Goal: Task Accomplishment & Management: Manage account settings

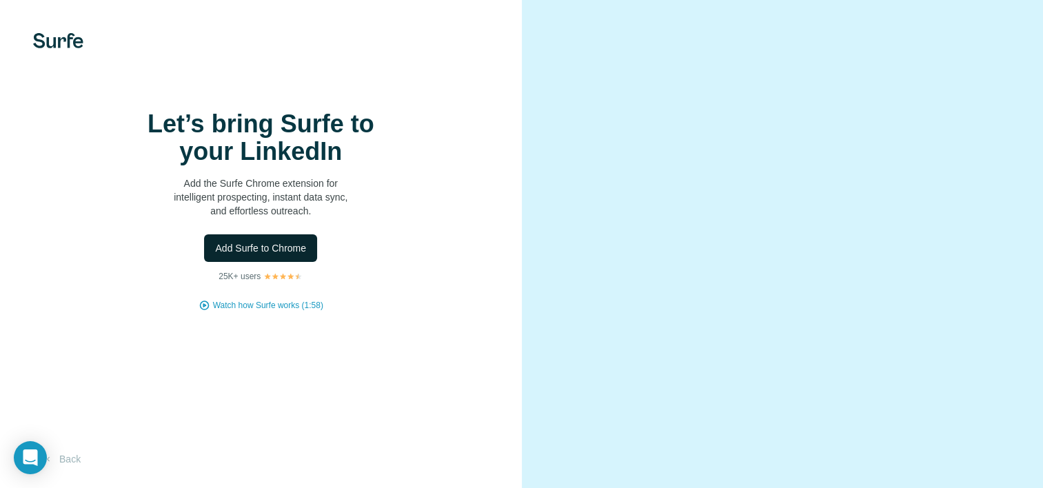
click at [236, 255] on span "Add Surfe to Chrome" at bounding box center [260, 248] width 91 height 14
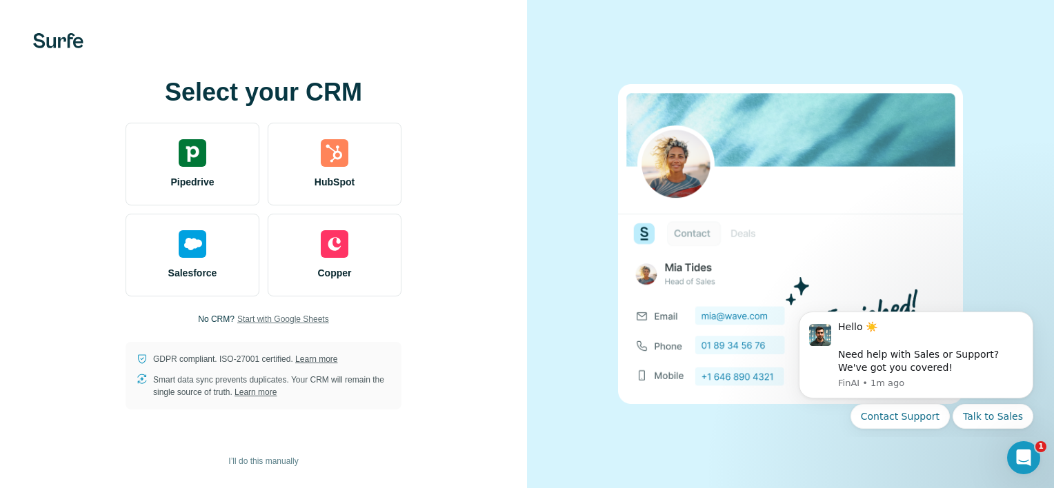
click at [282, 318] on span "Start with Google Sheets" at bounding box center [283, 319] width 92 height 12
click at [306, 316] on span "Start with Google Sheets" at bounding box center [283, 319] width 92 height 12
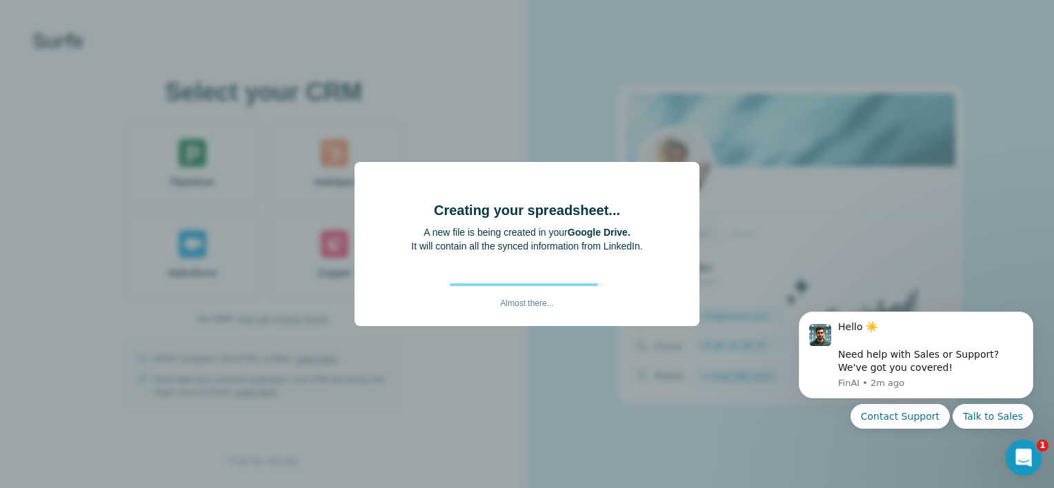
click at [1009, 452] on div "Open Intercom Messenger" at bounding box center [1021, 456] width 46 height 46
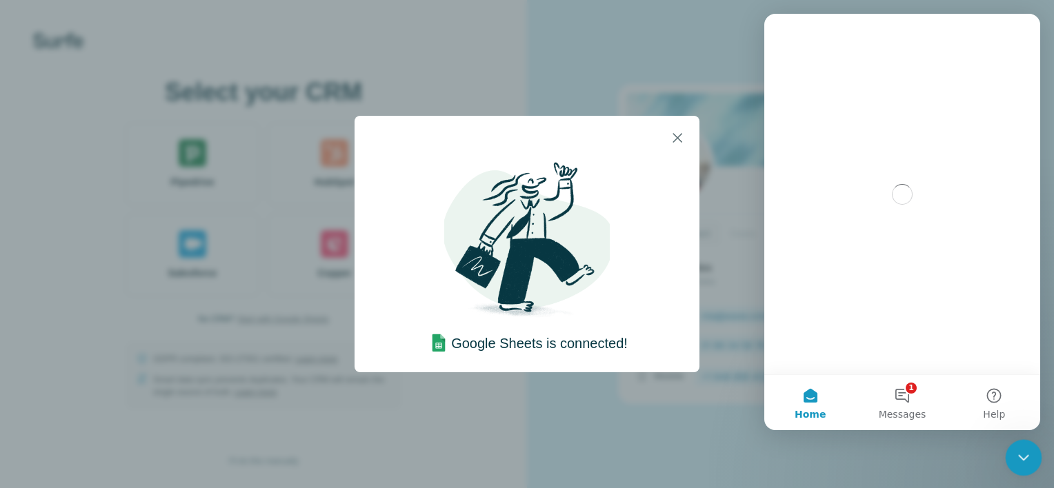
click at [1009, 452] on div "Close Intercom Messenger" at bounding box center [1021, 455] width 33 height 33
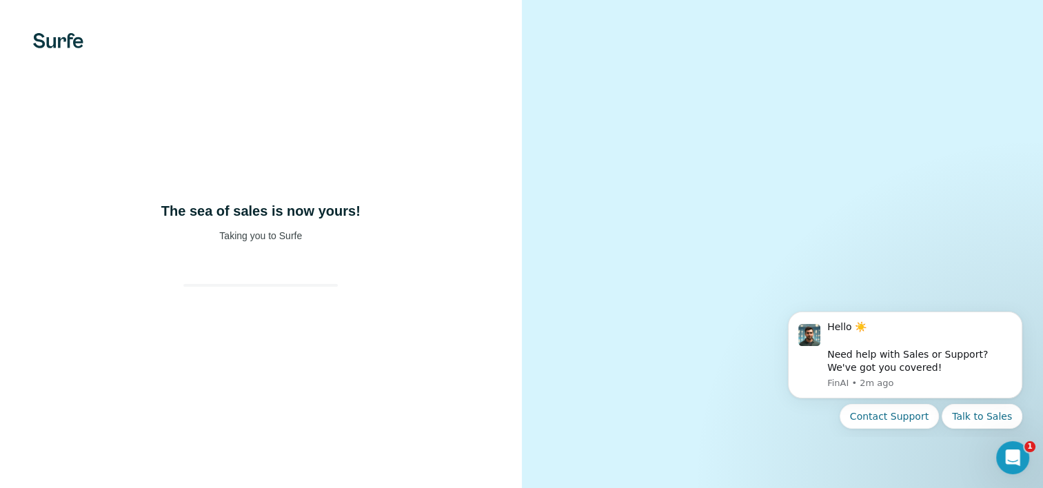
click at [677, 138] on video at bounding box center [783, 244] width 445 height 222
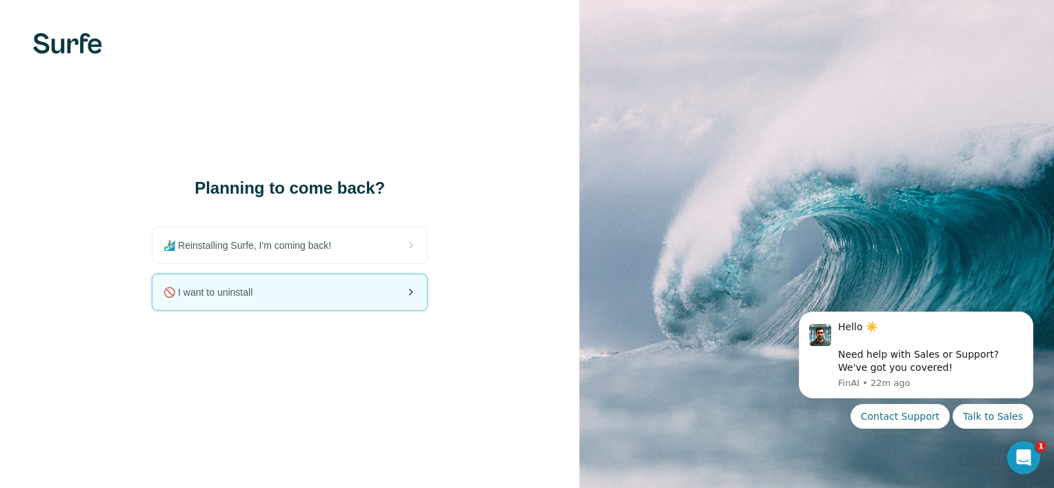
click at [291, 284] on div "🚫 I want to uninstall" at bounding box center [289, 292] width 274 height 36
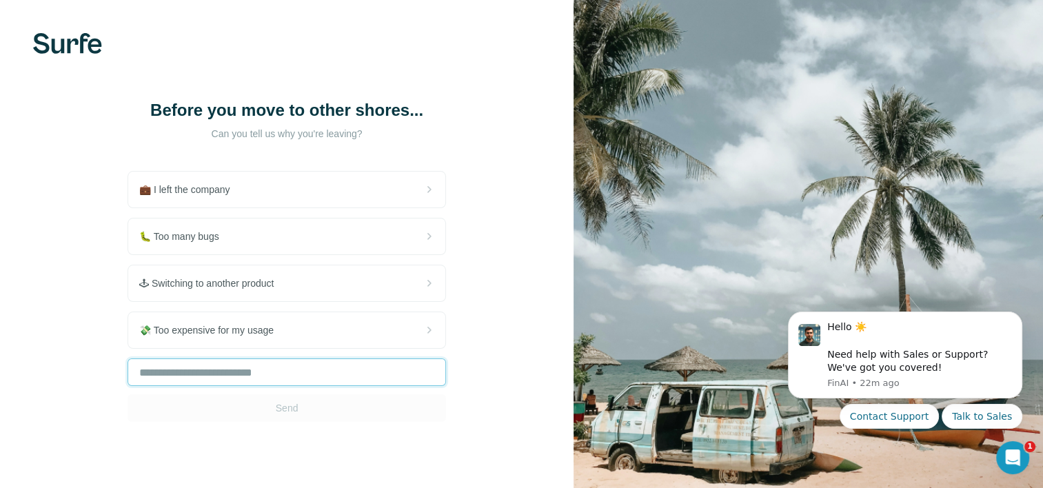
click at [251, 365] on input "text" at bounding box center [287, 373] width 319 height 28
type input "*"
type input "**********"
click at [277, 401] on span "Send" at bounding box center [287, 408] width 23 height 14
